Goal: Check status: Check status

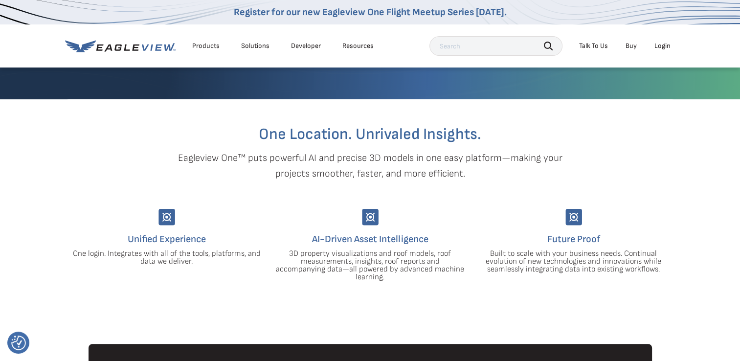
scroll to position [205, 0]
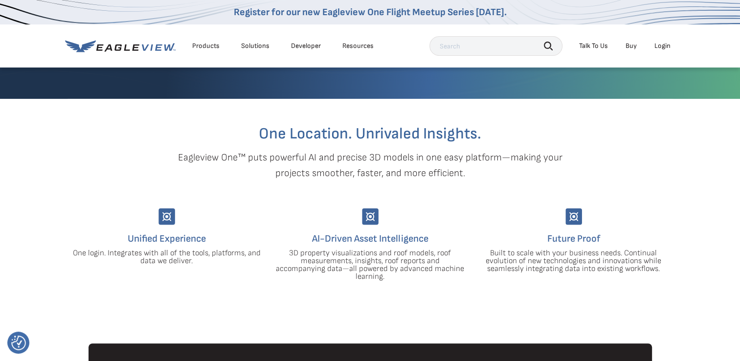
click at [660, 56] on div "Products Solutions Developer Resources Search Talk To Us Buy Login" at bounding box center [370, 45] width 610 height 43
click at [659, 50] on li "Login" at bounding box center [663, 46] width 26 height 15
click at [659, 48] on div "Login" at bounding box center [663, 46] width 16 height 9
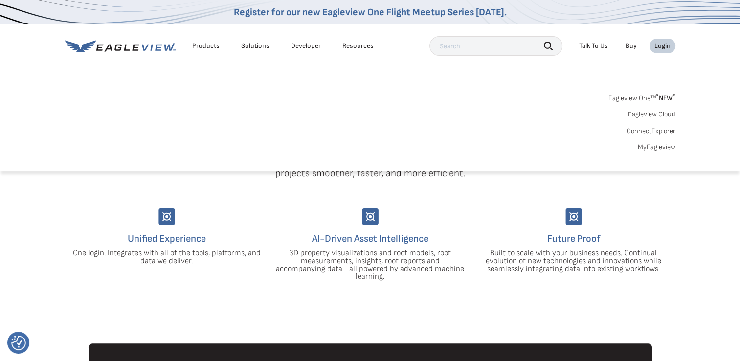
click at [415, 116] on div "Eagleview One™ * NEW * Eagleview Cloud ConnectExplorer MyEagleview" at bounding box center [370, 121] width 610 height 61
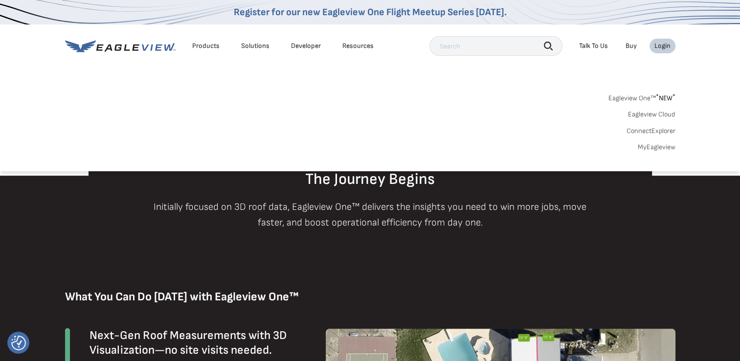
scroll to position [405, 0]
click at [651, 150] on link "MyEagleview" at bounding box center [657, 147] width 38 height 9
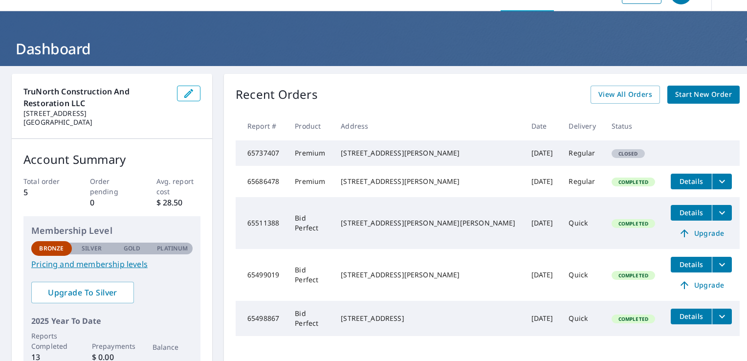
scroll to position [25, 0]
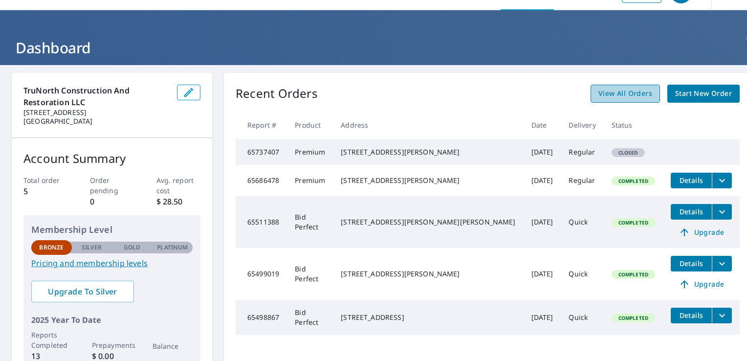
click at [599, 91] on span "View All Orders" at bounding box center [626, 94] width 54 height 12
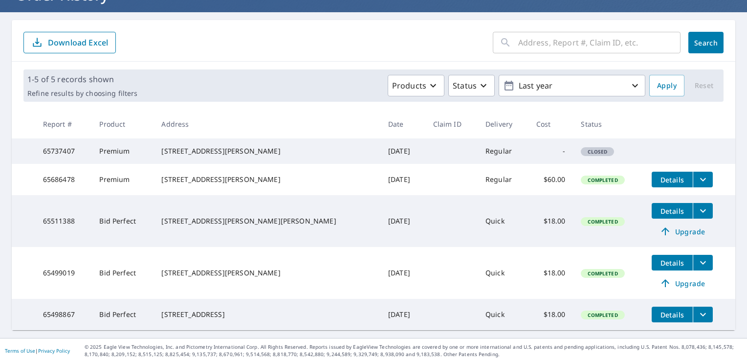
scroll to position [94, 0]
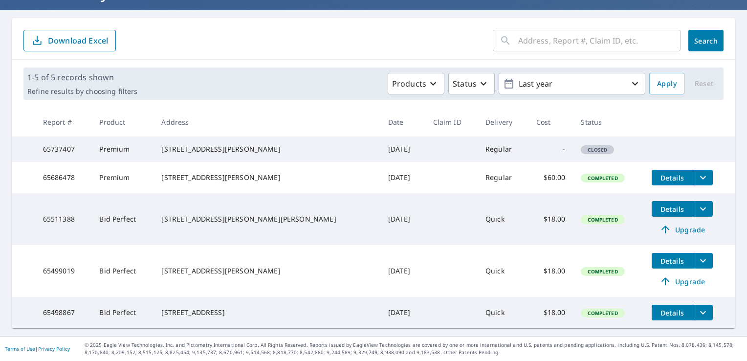
click at [693, 175] on button "filesDropdownBtn-65686478" at bounding box center [703, 178] width 20 height 16
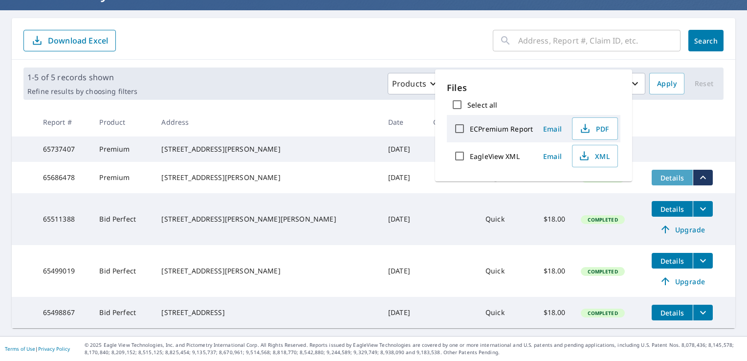
click at [658, 175] on span "Details" at bounding box center [672, 177] width 29 height 9
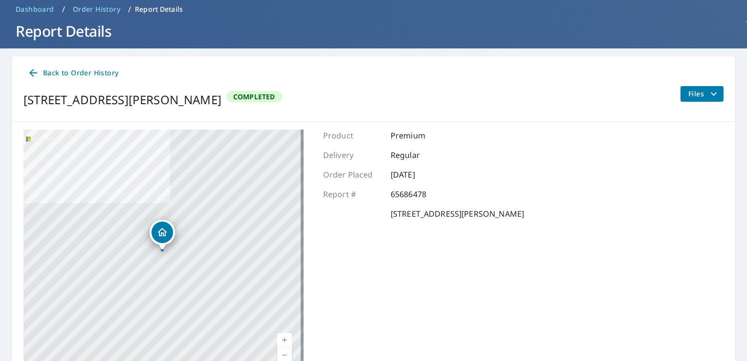
scroll to position [34, 0]
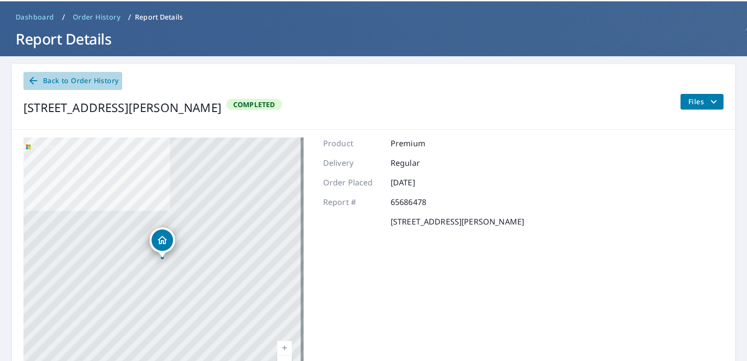
click at [66, 84] on span "Back to Order History" at bounding box center [72, 81] width 91 height 12
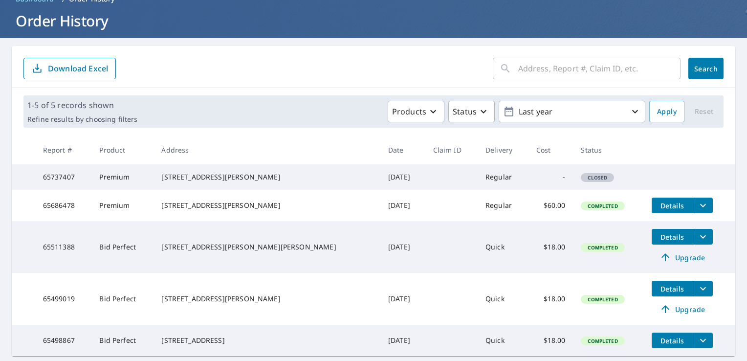
scroll to position [59, 0]
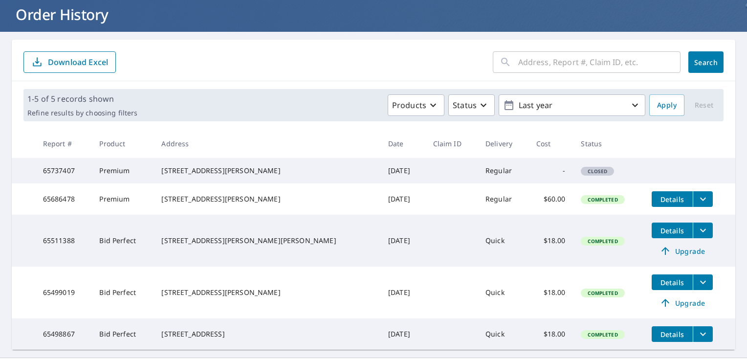
click at [663, 207] on button "Details" at bounding box center [672, 199] width 41 height 16
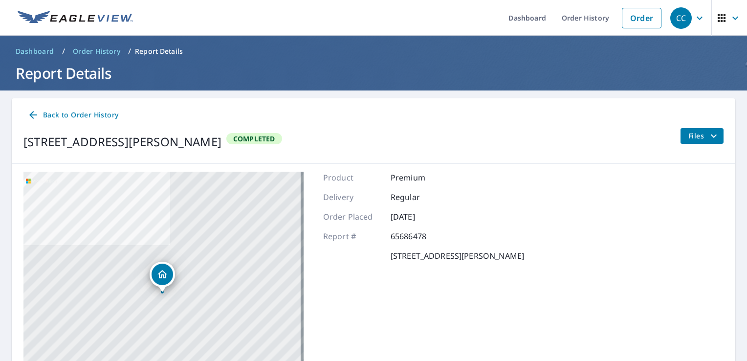
click at [83, 113] on span "Back to Order History" at bounding box center [72, 115] width 91 height 12
